Goal: Information Seeking & Learning: Learn about a topic

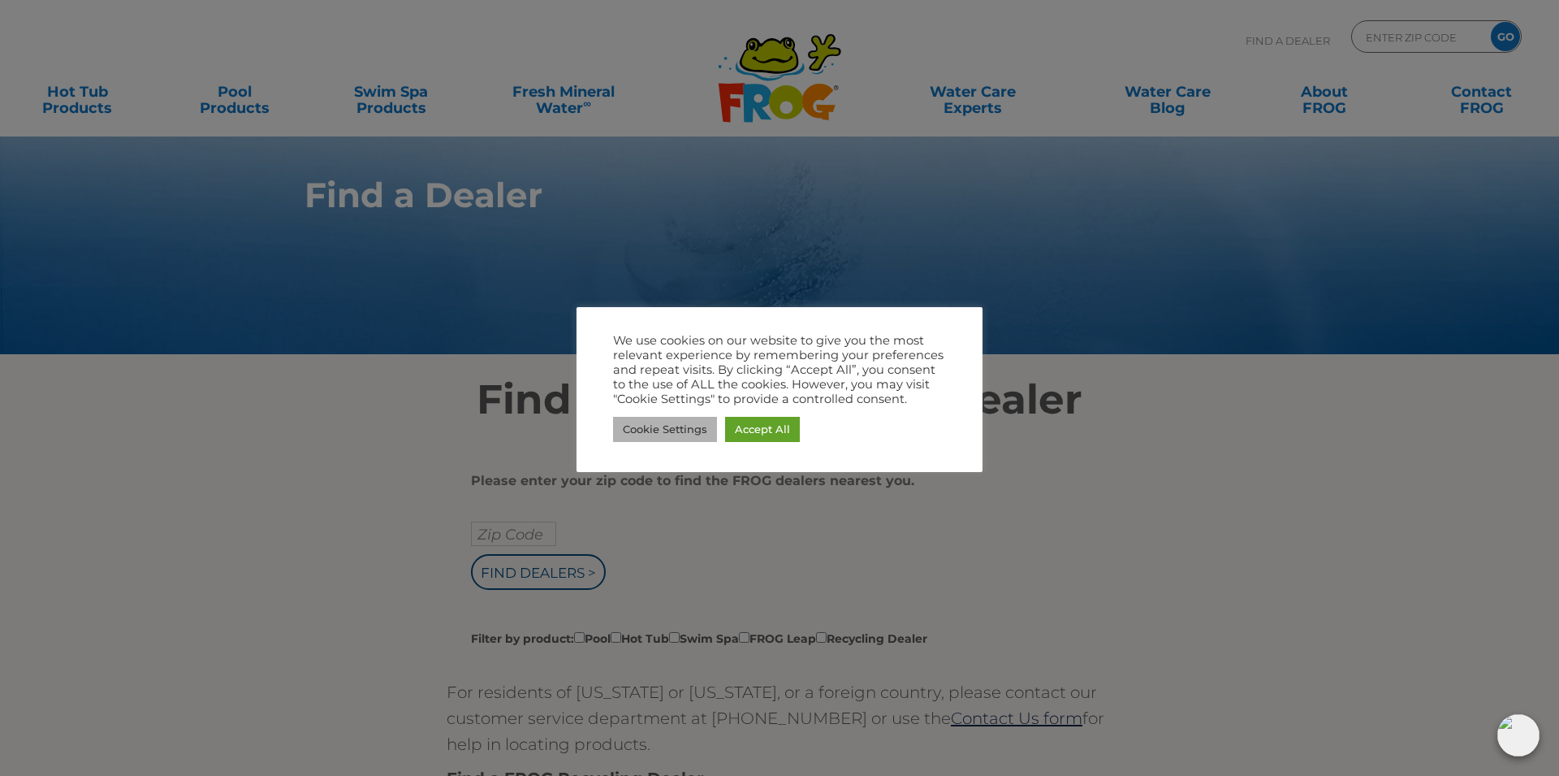
click at [652, 422] on link "Cookie Settings" at bounding box center [665, 429] width 104 height 25
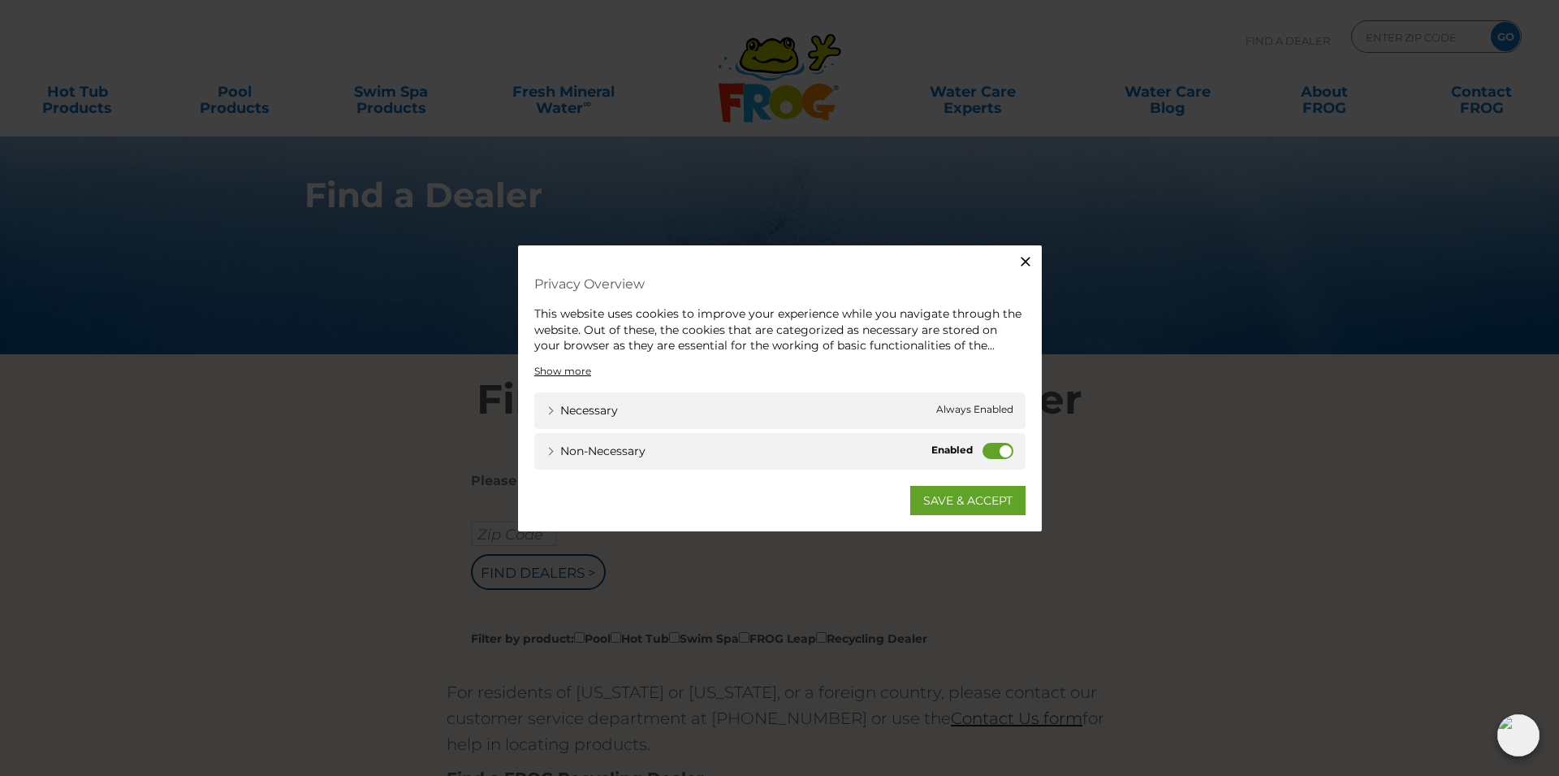
click at [1027, 257] on icon "button" at bounding box center [1026, 261] width 16 height 16
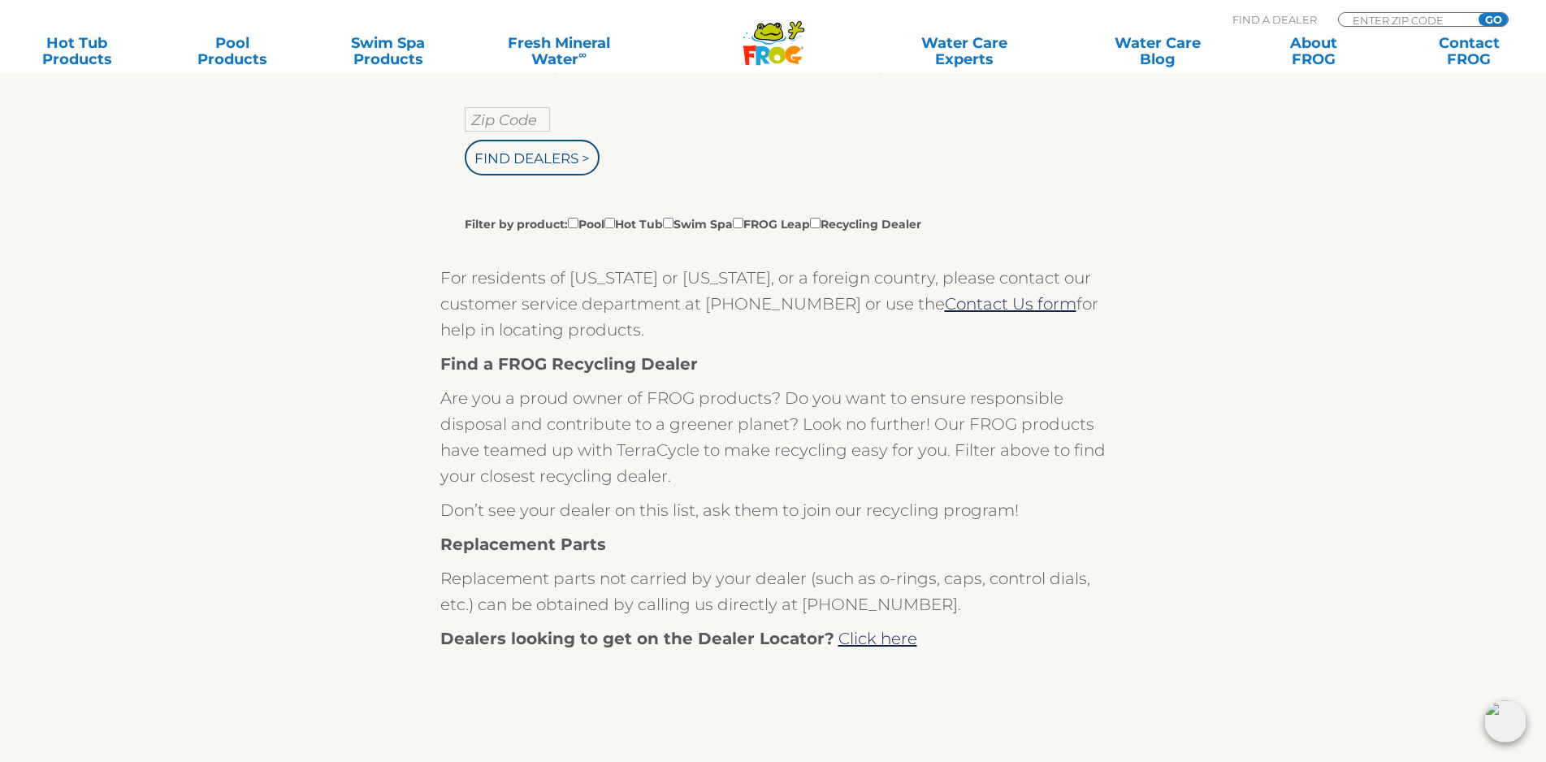
scroll to position [249, 0]
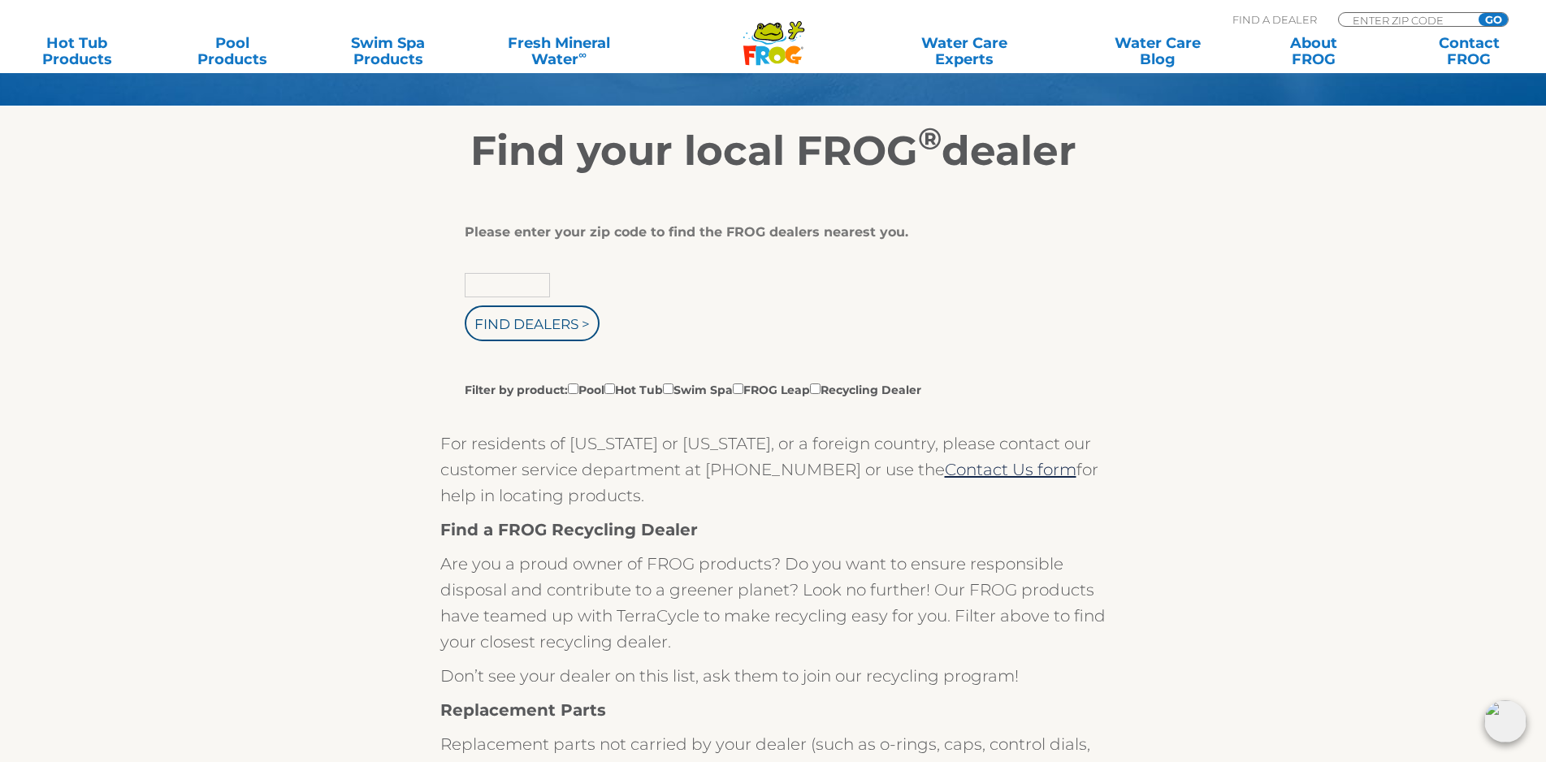
click at [499, 288] on input "text" at bounding box center [507, 285] width 85 height 24
type input "44240"
click at [573, 334] on input "Find Dealers >" at bounding box center [532, 323] width 135 height 36
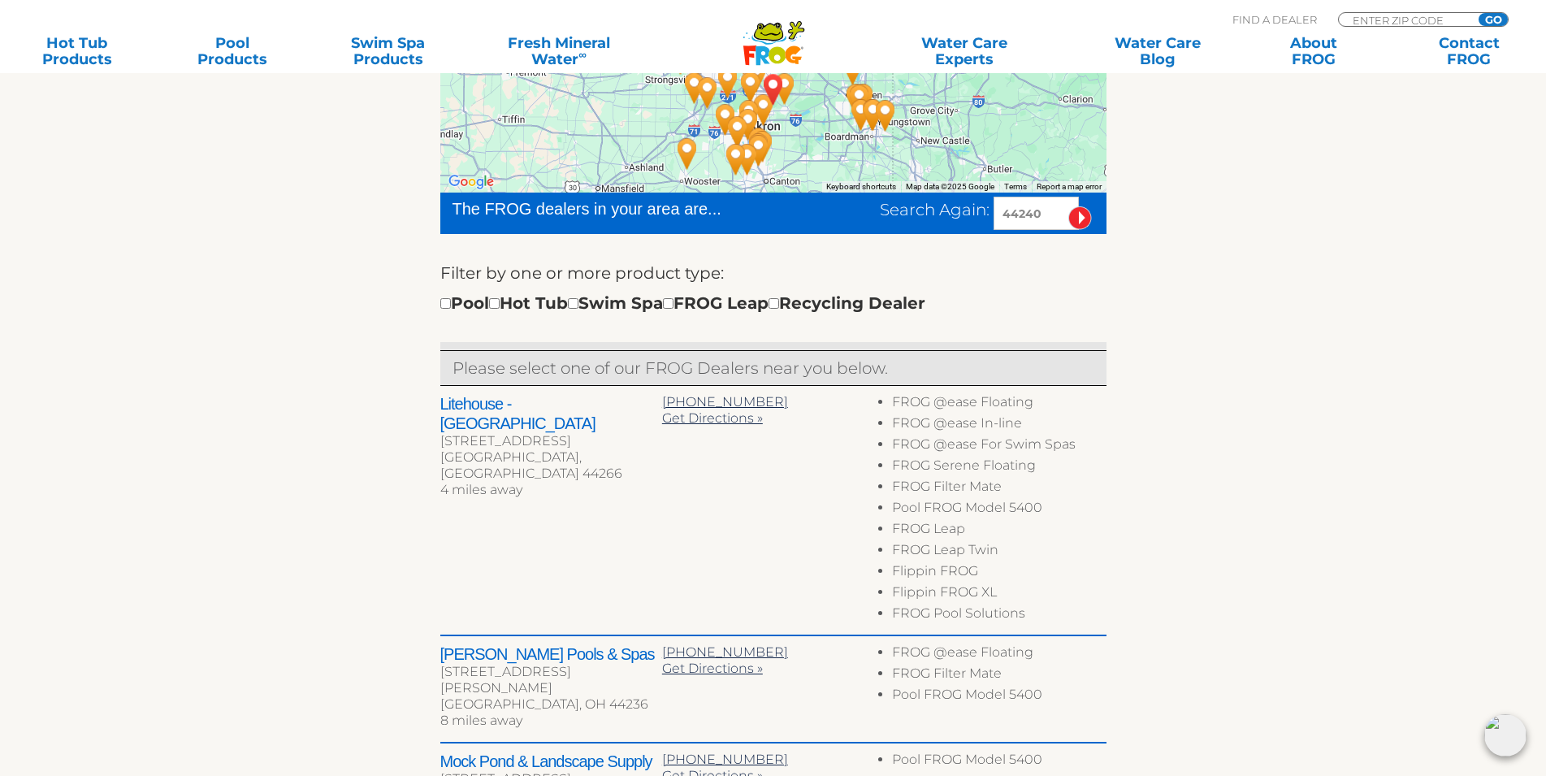
scroll to position [497, 0]
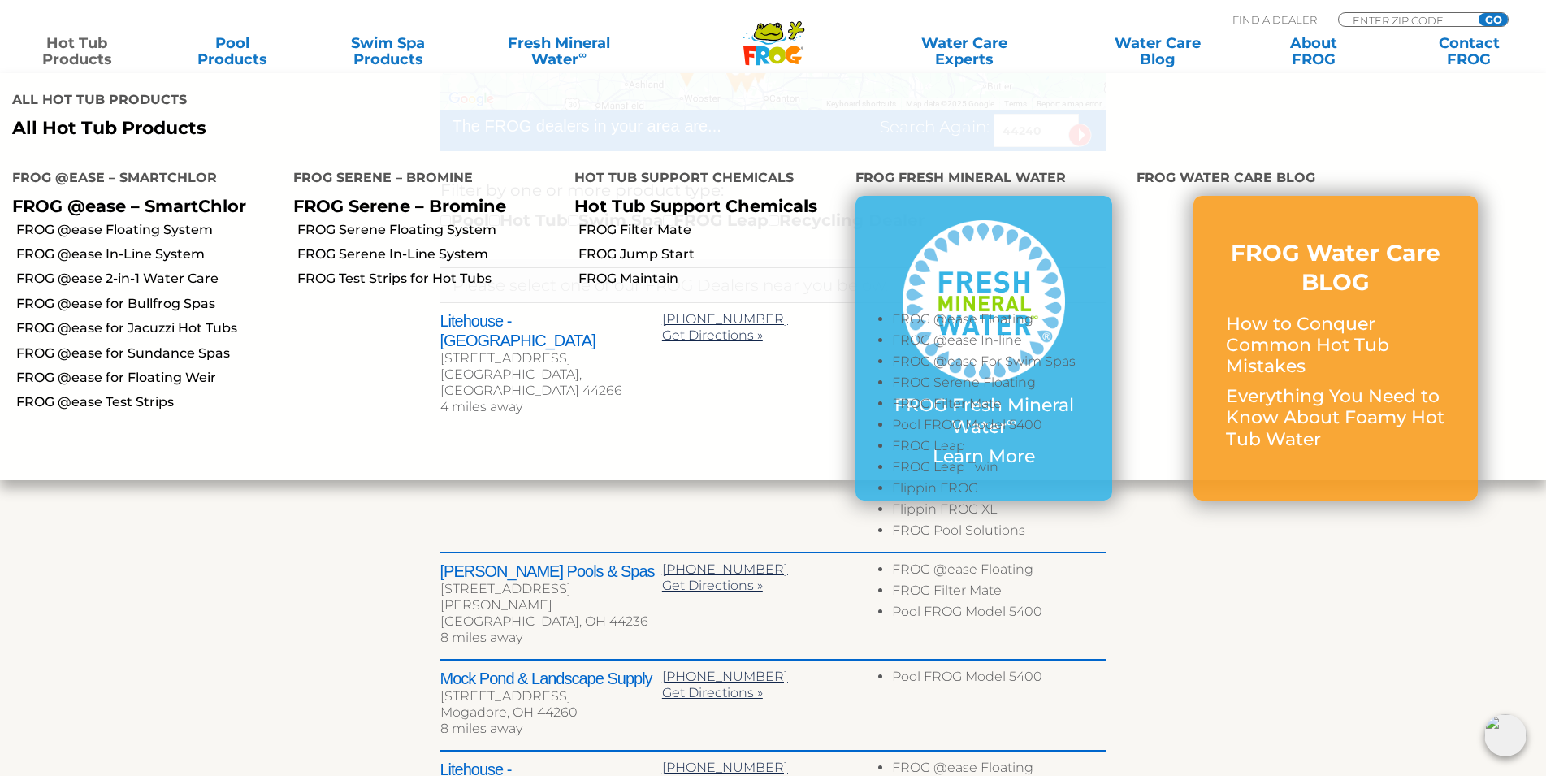
click at [66, 35] on link "Hot Tub Products" at bounding box center [76, 51] width 121 height 32
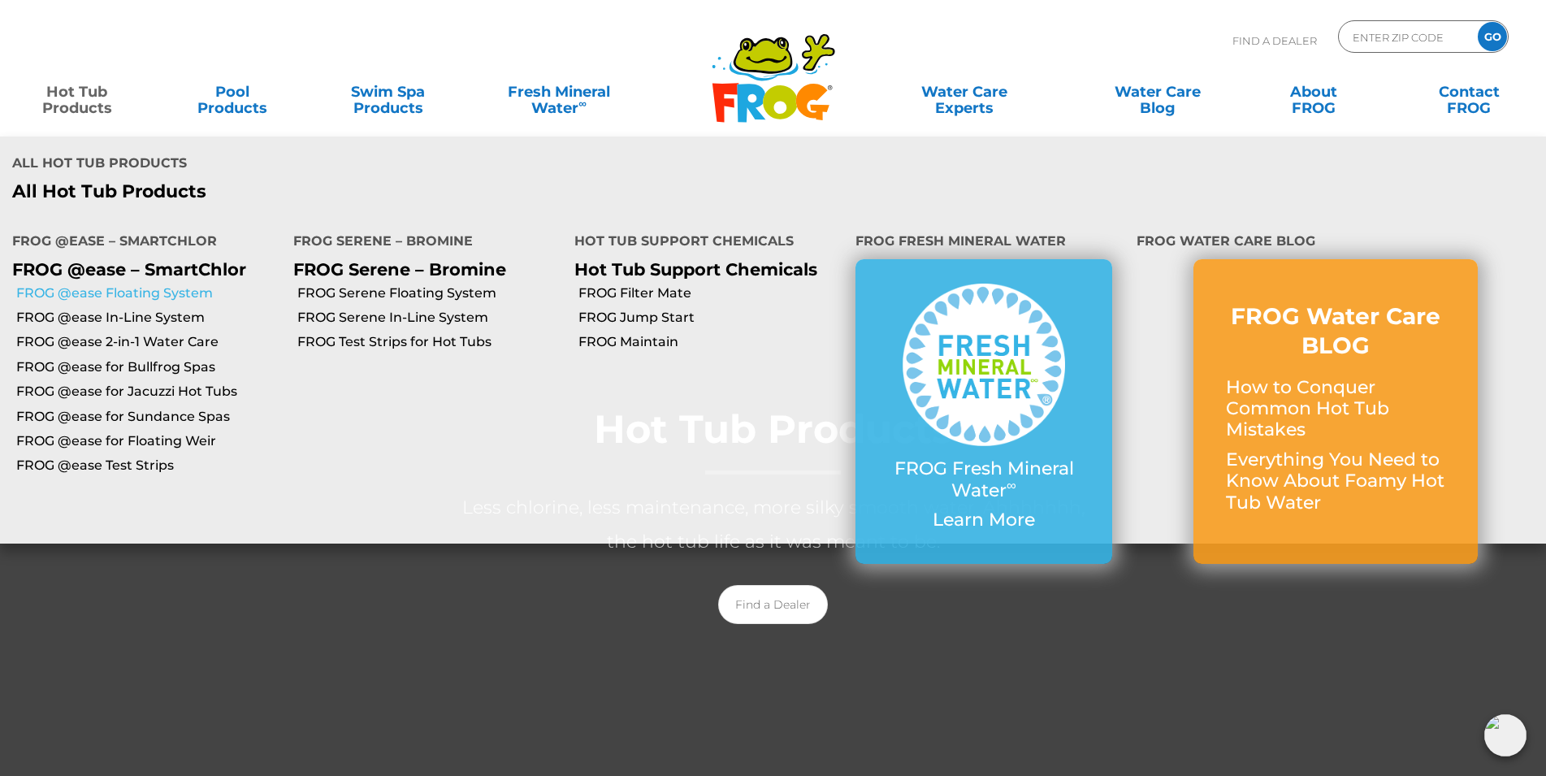
click at [137, 284] on link "FROG @ease Floating System" at bounding box center [148, 293] width 265 height 18
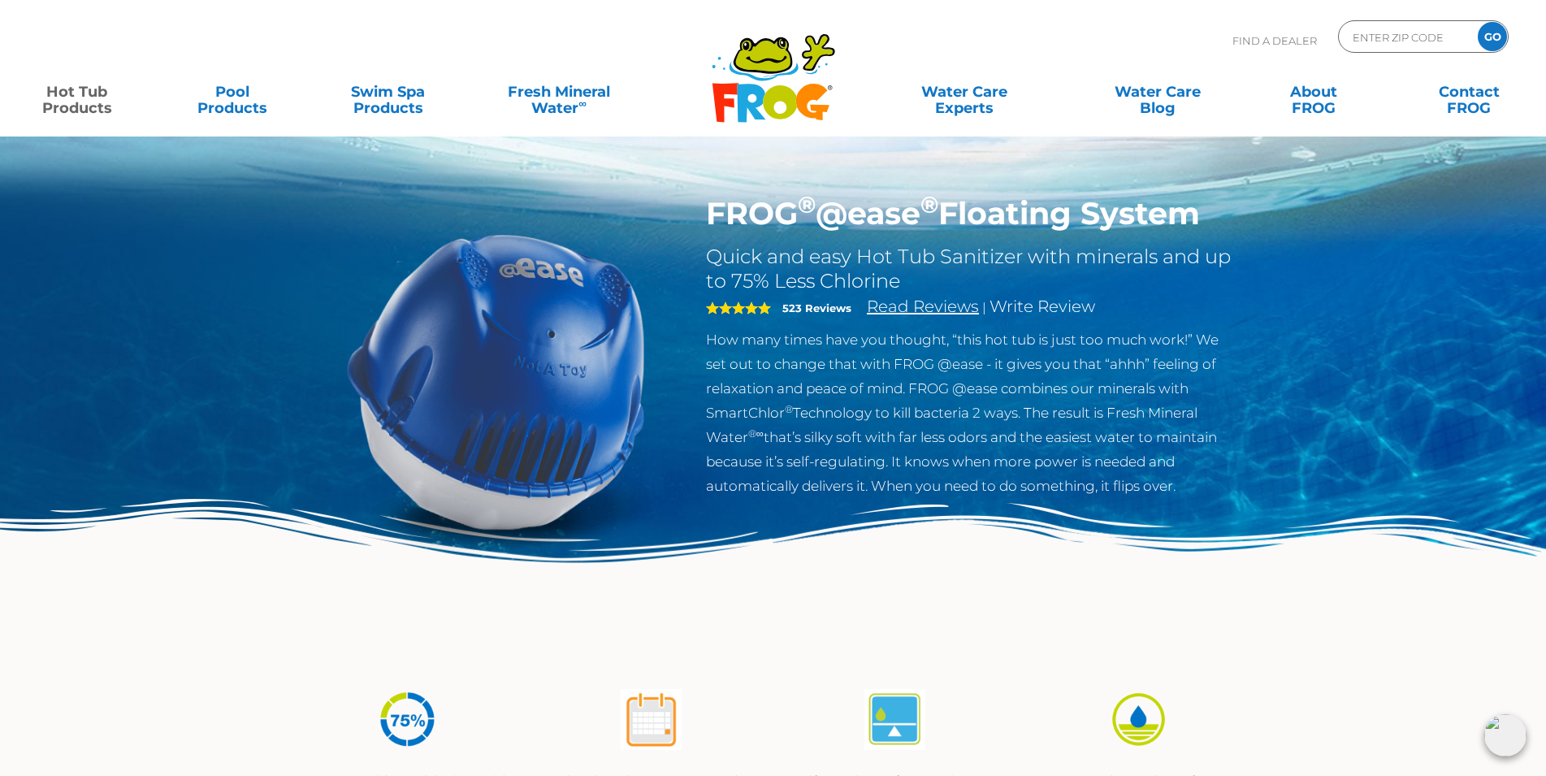
click at [920, 309] on link "Read Reviews" at bounding box center [923, 305] width 112 height 19
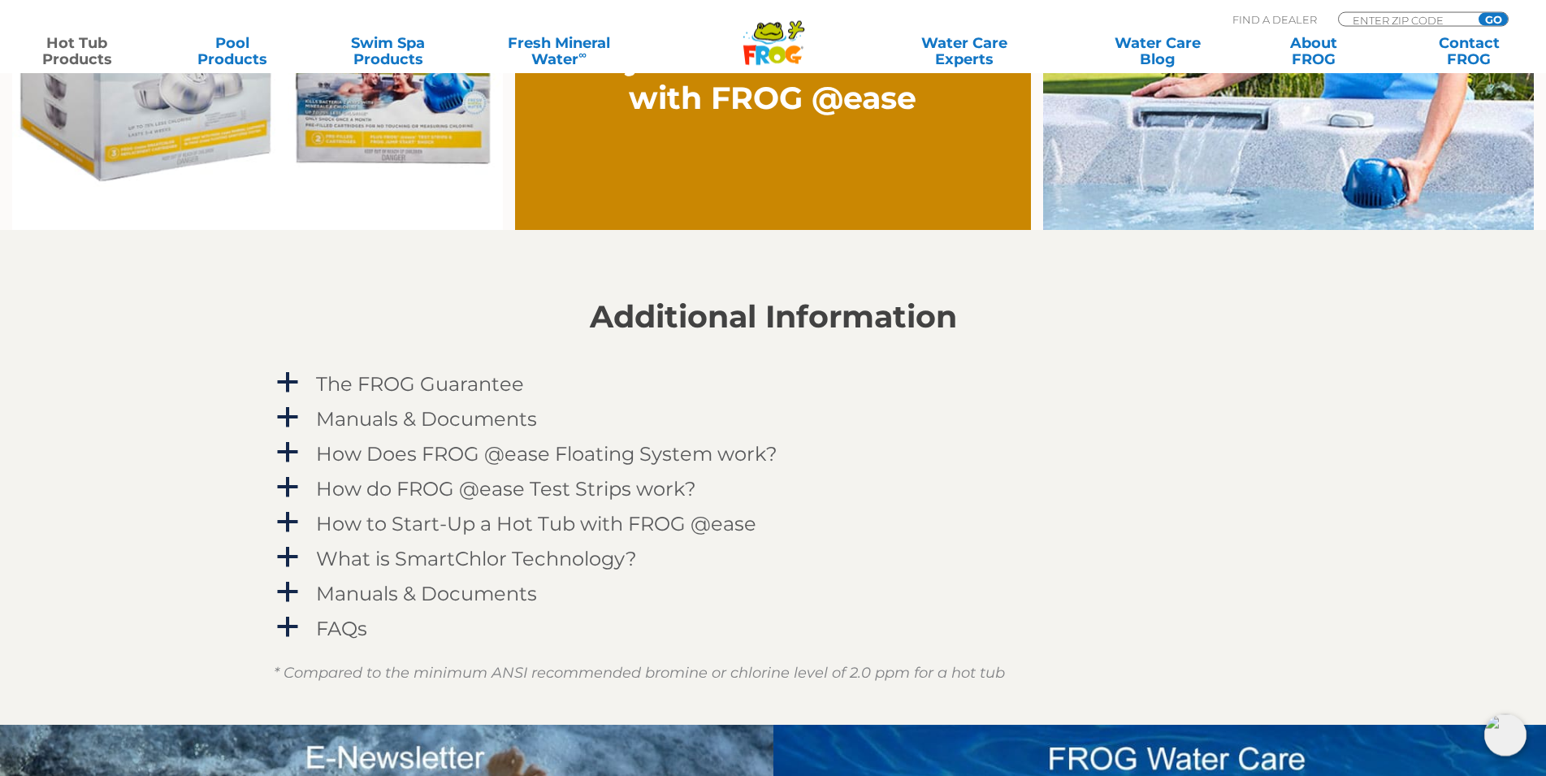
scroll to position [1590, 0]
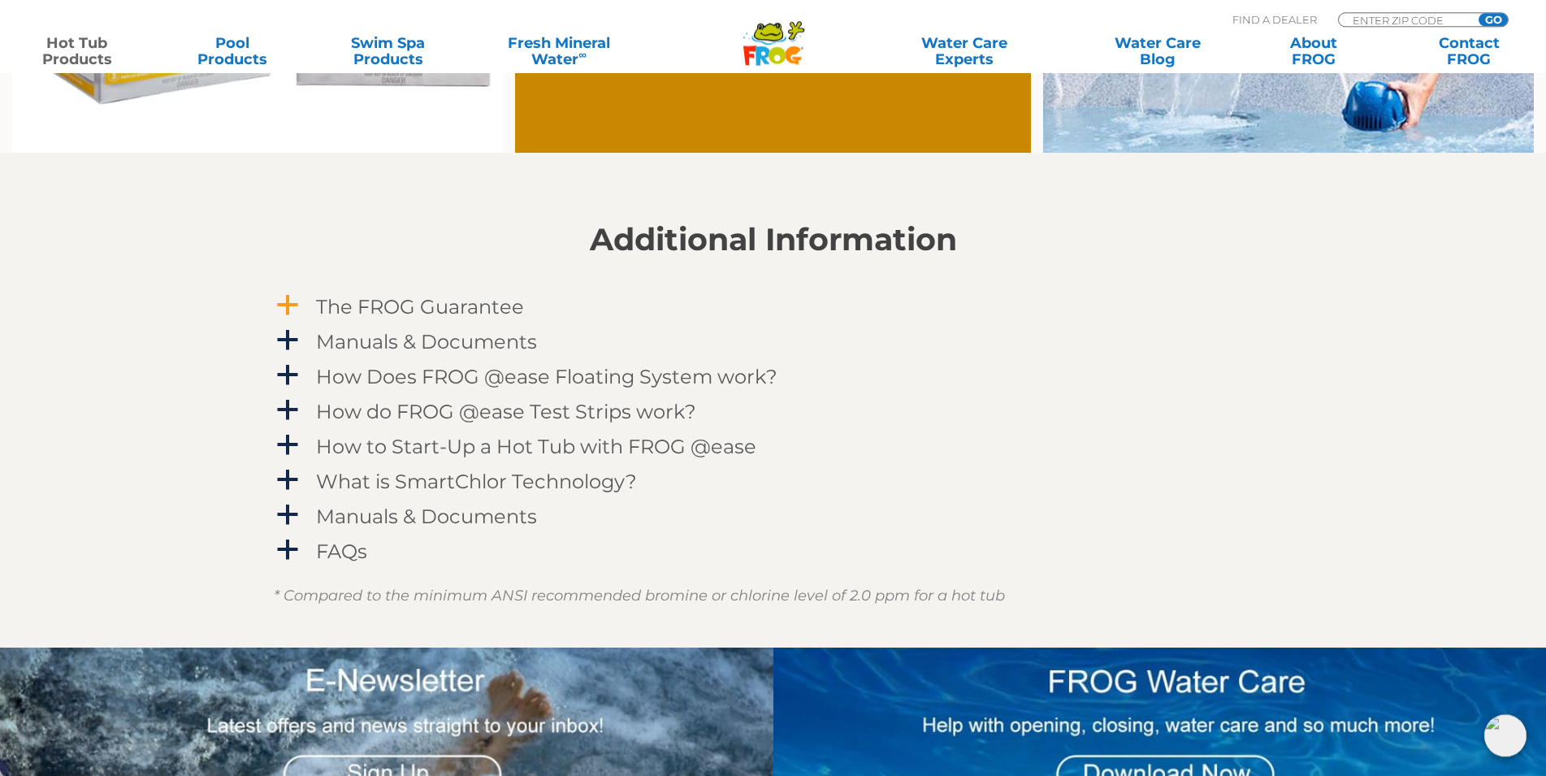
click at [433, 301] on h4 "The FROG Guarantee" at bounding box center [420, 307] width 208 height 22
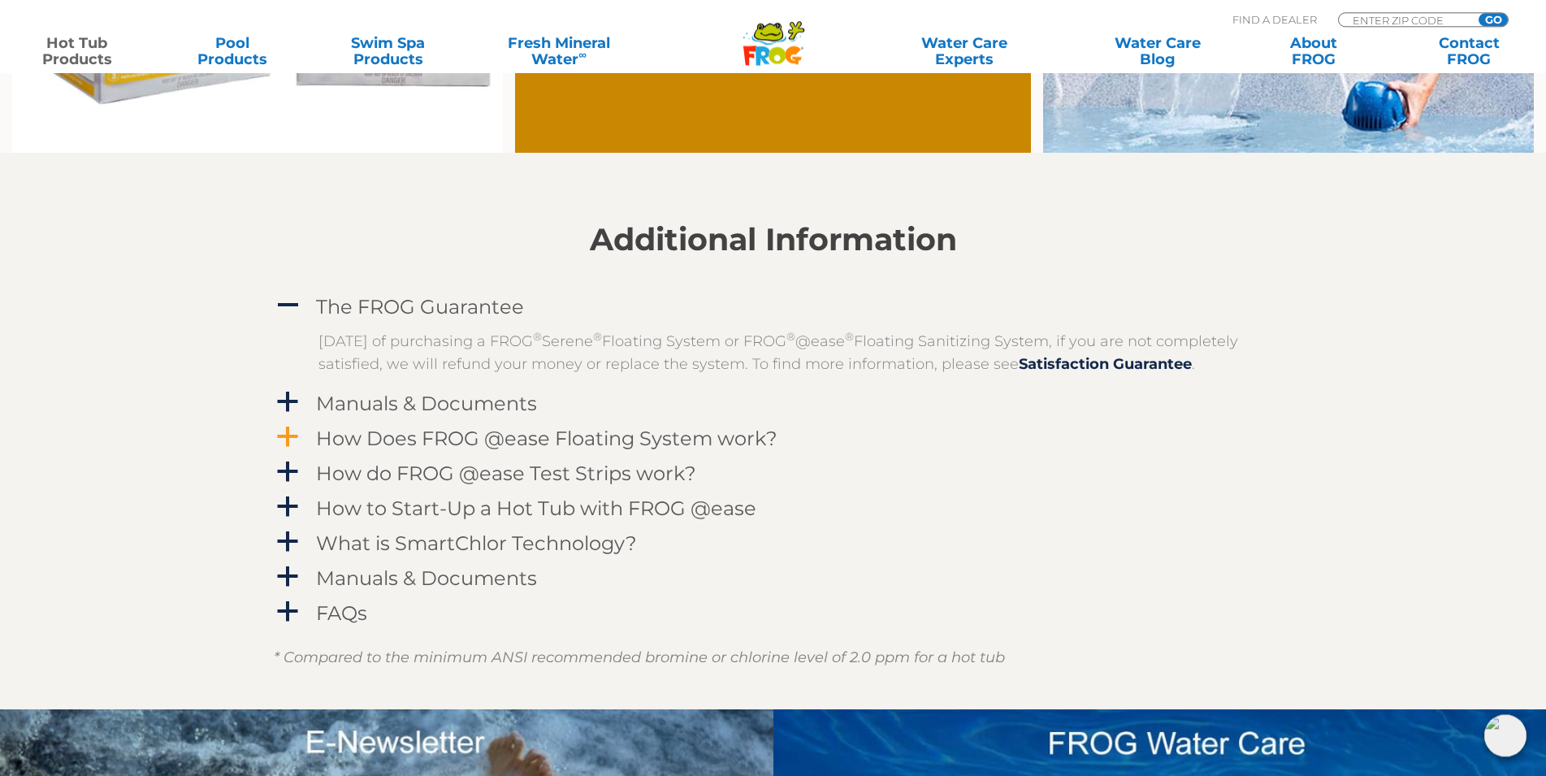
click at [417, 449] on h4 "How Does FROG @ease Floating System work?" at bounding box center [546, 438] width 461 height 22
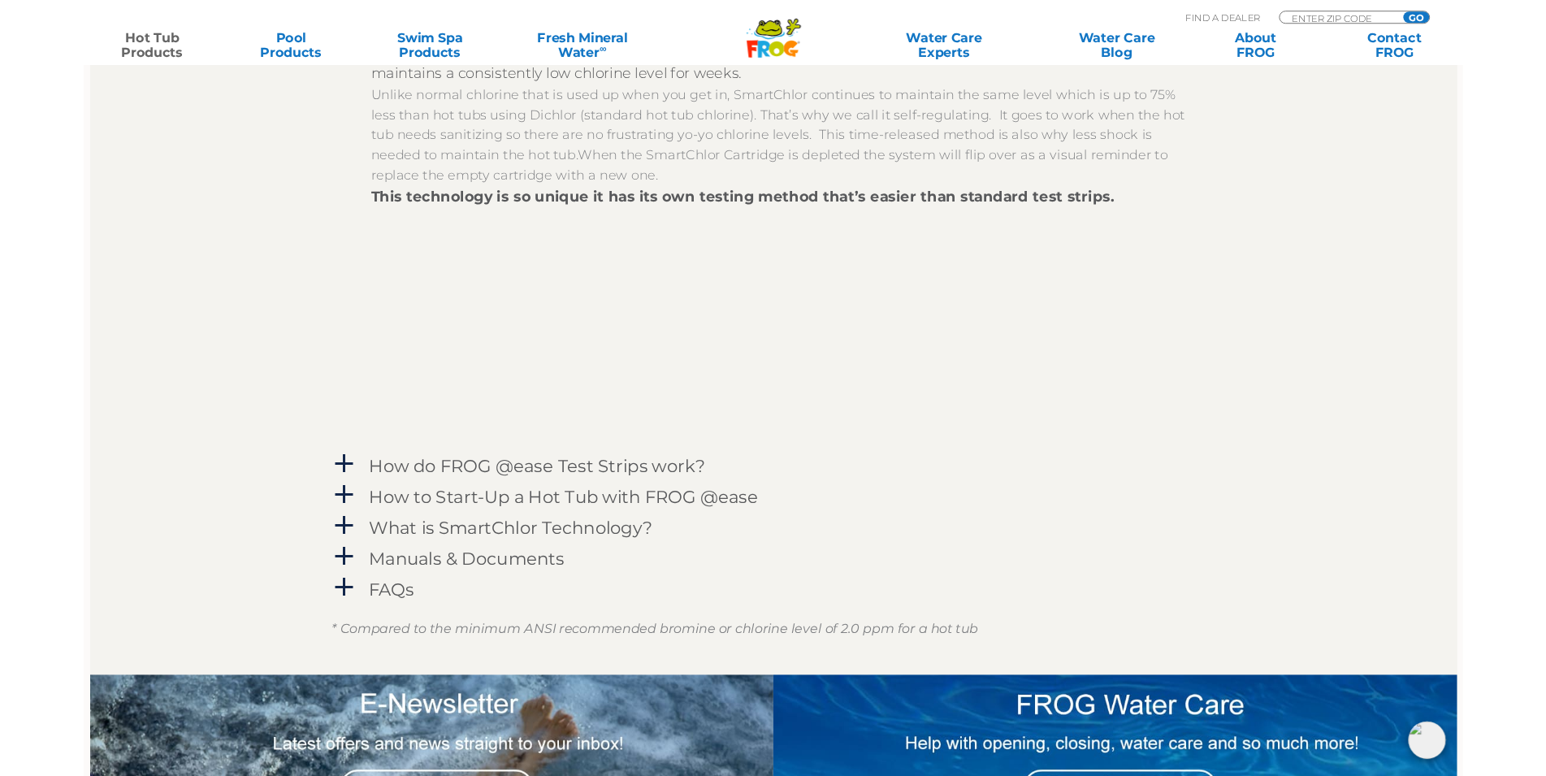
scroll to position [2005, 0]
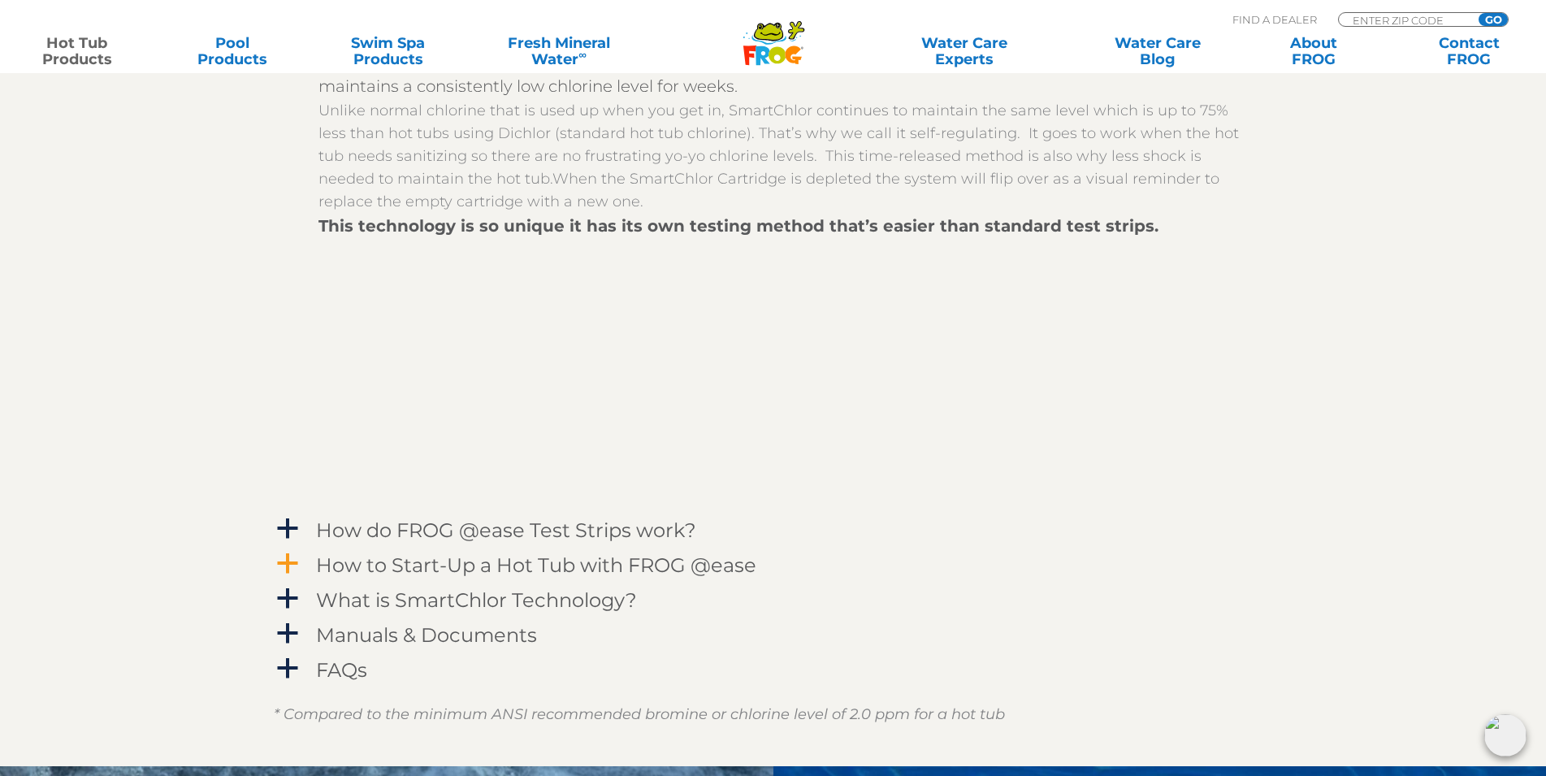
click at [498, 576] on h4 "How to Start-Up a Hot Tub with FROG @ease" at bounding box center [536, 565] width 440 height 22
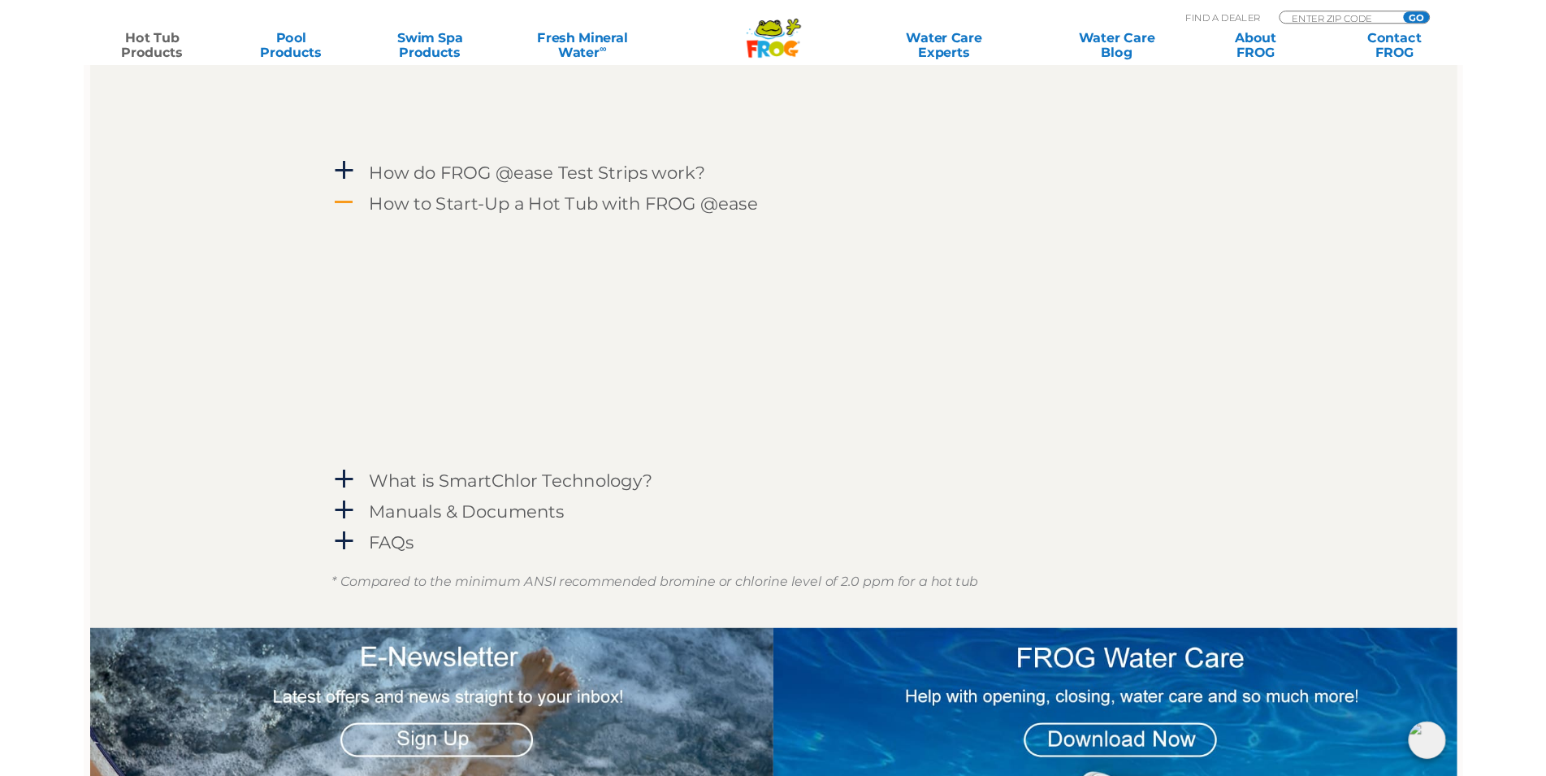
scroll to position [2336, 0]
